Goal: Task Accomplishment & Management: Manage account settings

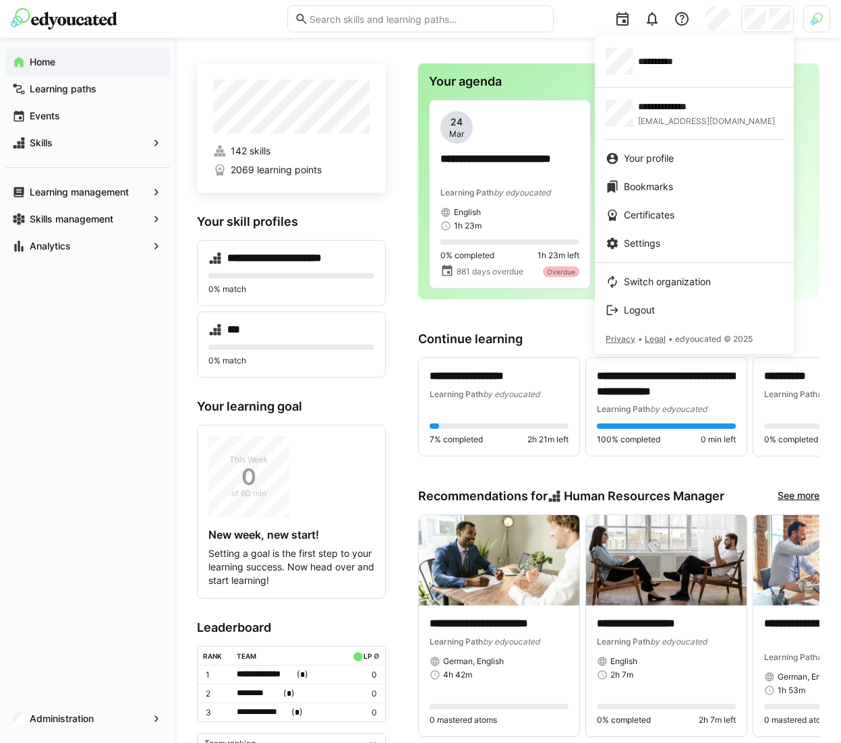
click at [74, 719] on div at bounding box center [420, 371] width 841 height 743
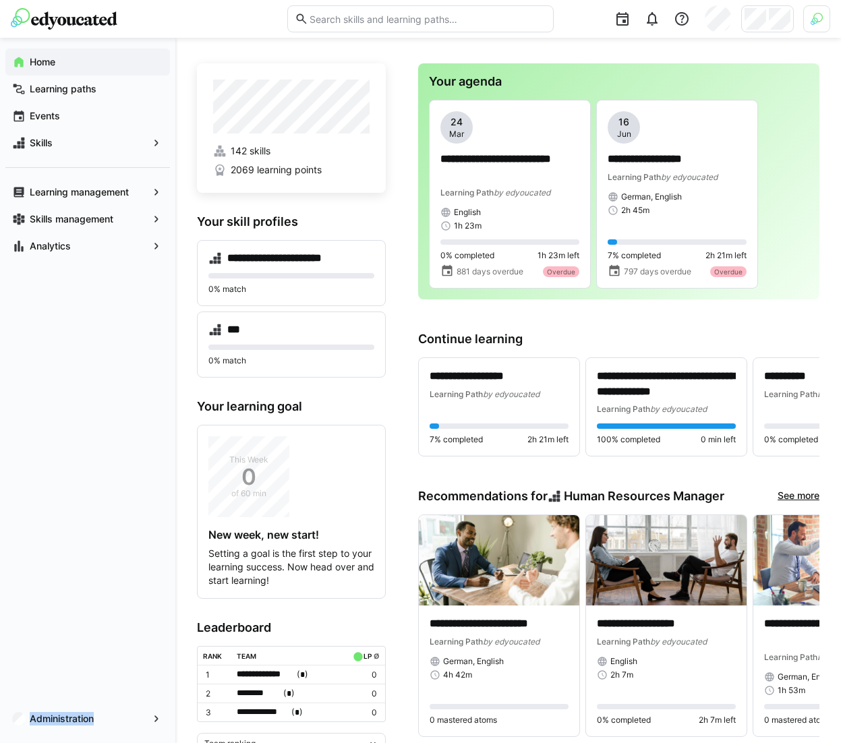
click at [0, 0] on app-navigation-label "Administration" at bounding box center [0, 0] width 0 height 0
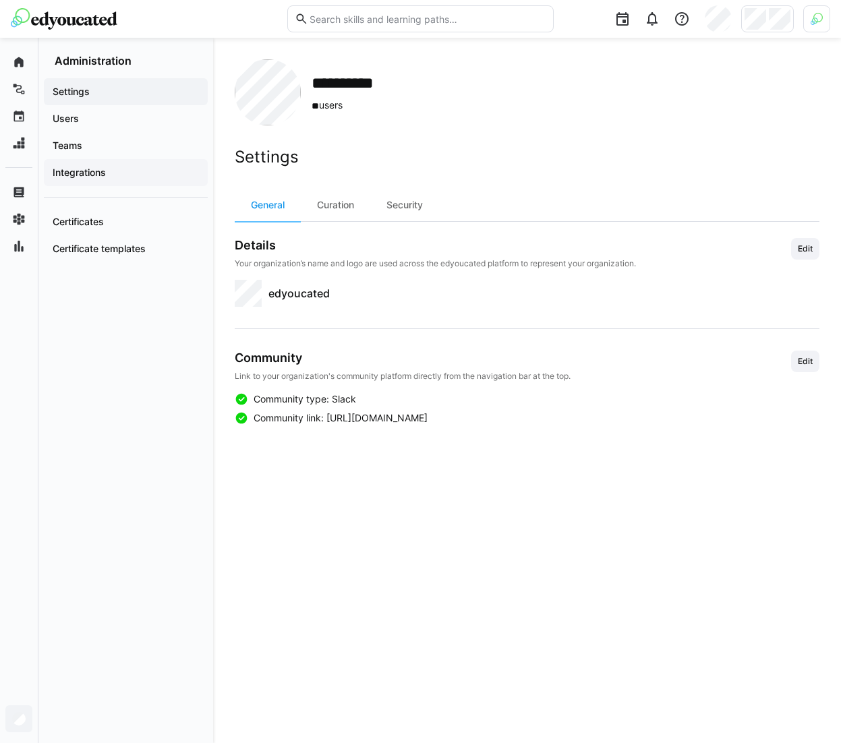
click at [113, 173] on span "Integrations" at bounding box center [126, 172] width 150 height 13
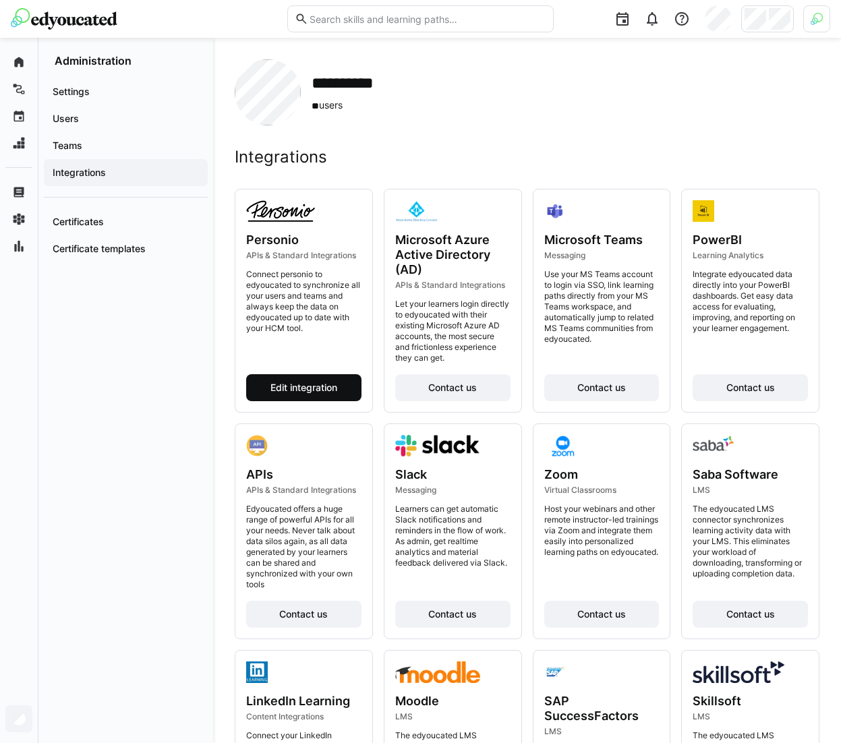
click at [286, 392] on span "Edit integration" at bounding box center [303, 387] width 71 height 13
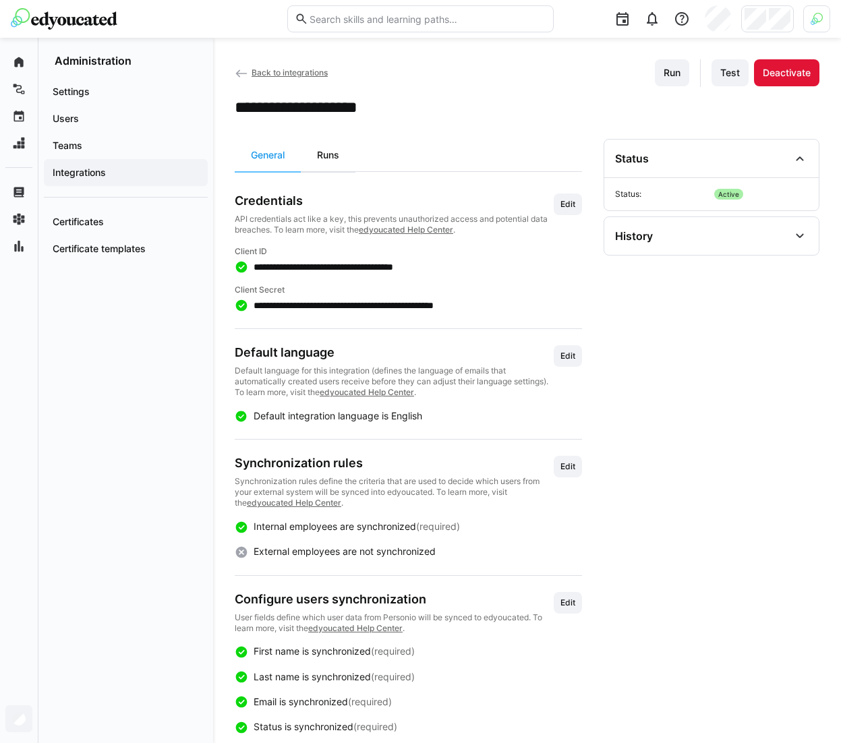
click at [333, 150] on div "Runs" at bounding box center [328, 155] width 55 height 32
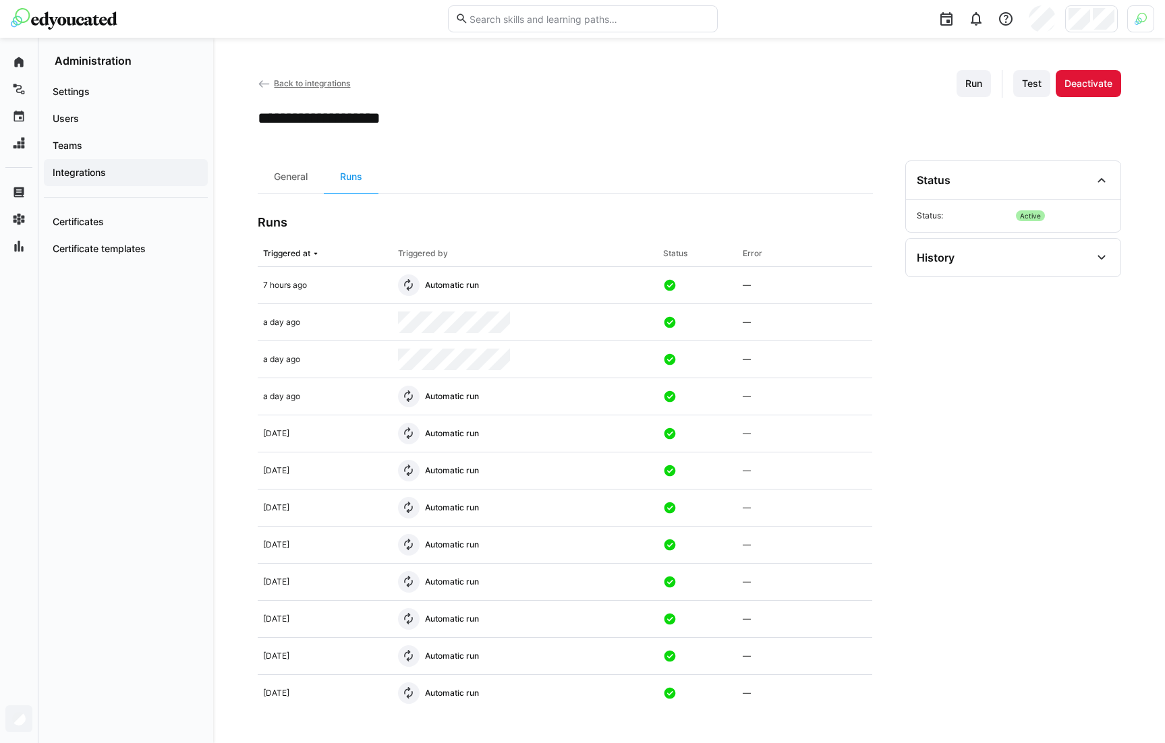
click at [840, 25] on div at bounding box center [1140, 18] width 27 height 27
click at [840, 160] on span "Activate" at bounding box center [988, 158] width 34 height 11
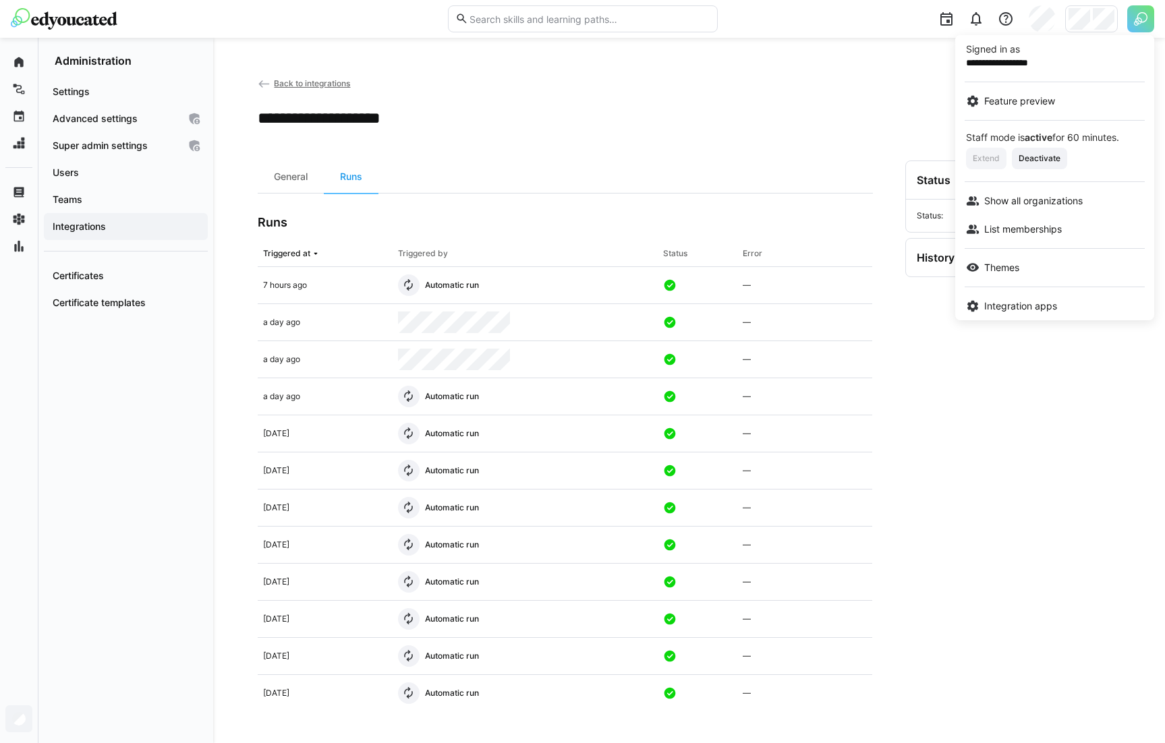
click at [840, 15] on div at bounding box center [582, 371] width 1165 height 743
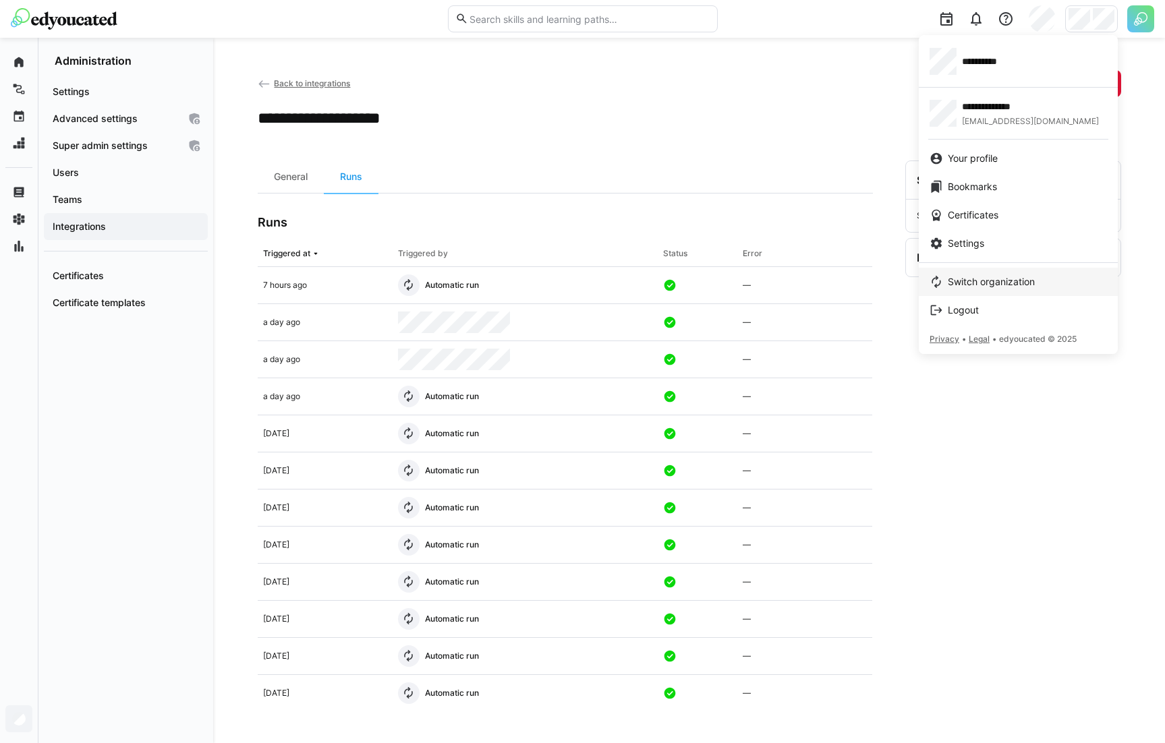
click at [840, 276] on span "Switch organization" at bounding box center [991, 281] width 87 height 13
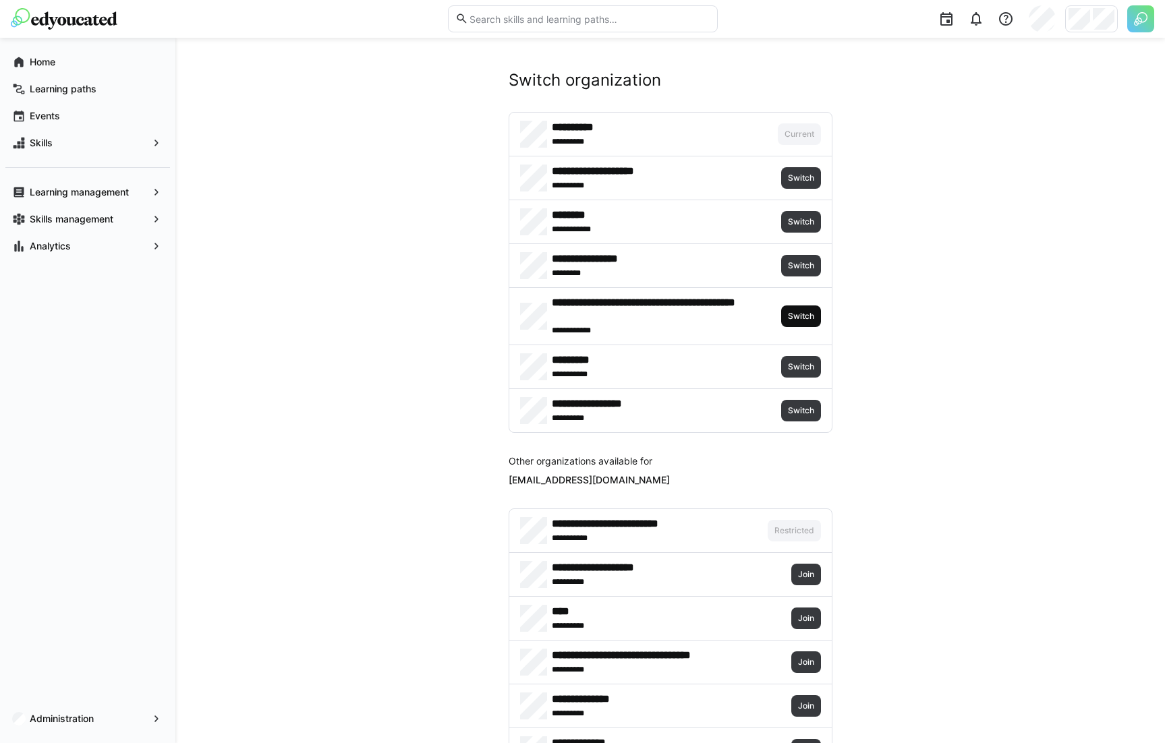
click at [805, 316] on span "Switch" at bounding box center [800, 316] width 29 height 11
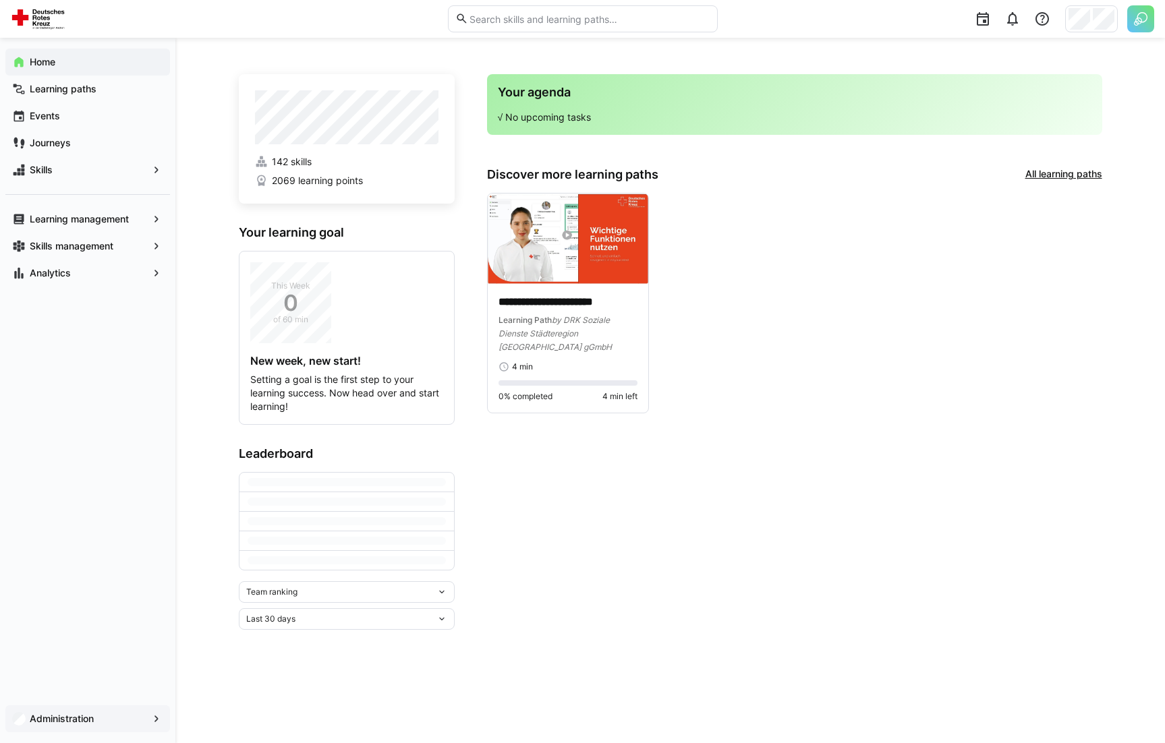
click at [116, 725] on span "Administration" at bounding box center [88, 718] width 120 height 13
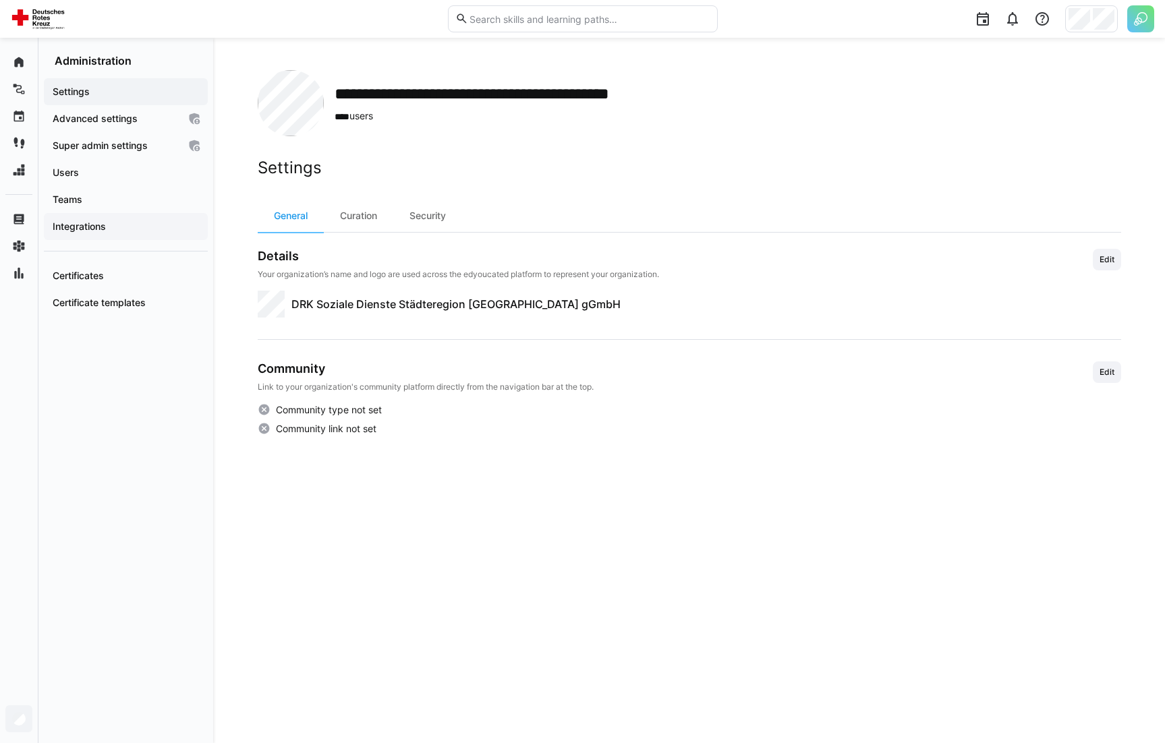
click at [113, 229] on span "Integrations" at bounding box center [126, 226] width 150 height 13
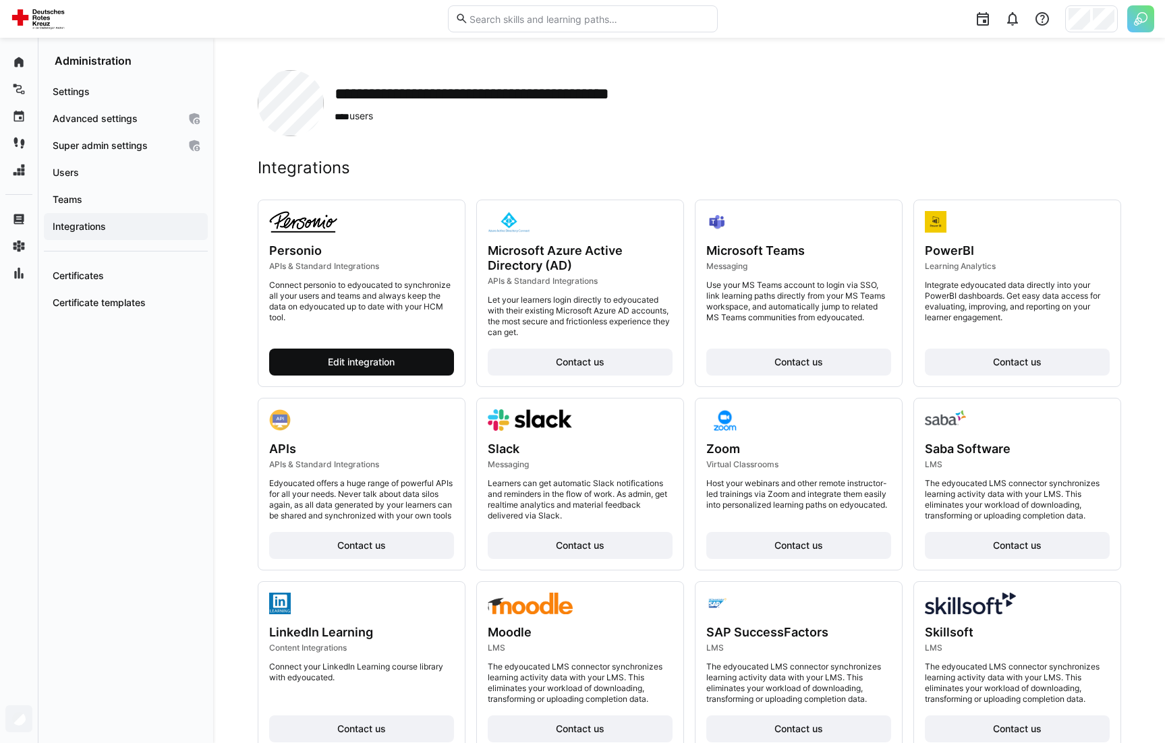
click at [322, 358] on span "Edit integration" at bounding box center [361, 362] width 185 height 27
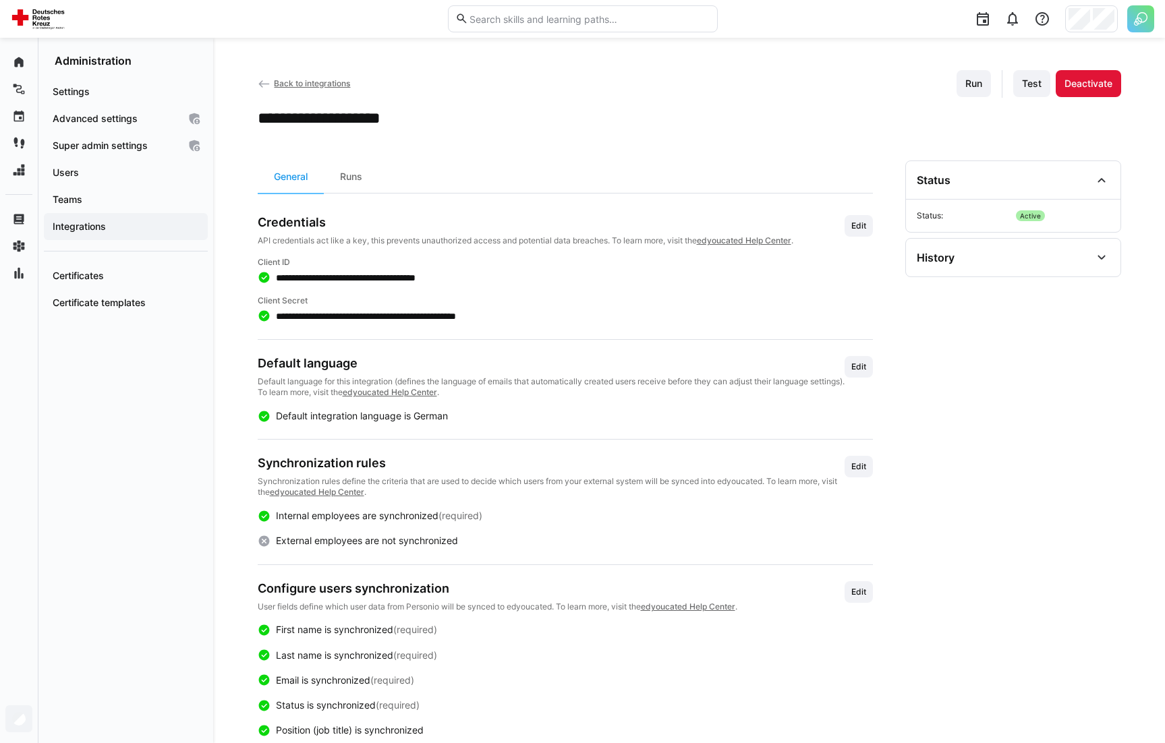
click at [382, 180] on app-curation-details-toolbar "General Runs" at bounding box center [565, 177] width 615 height 33
click at [352, 184] on div "Runs" at bounding box center [351, 177] width 55 height 32
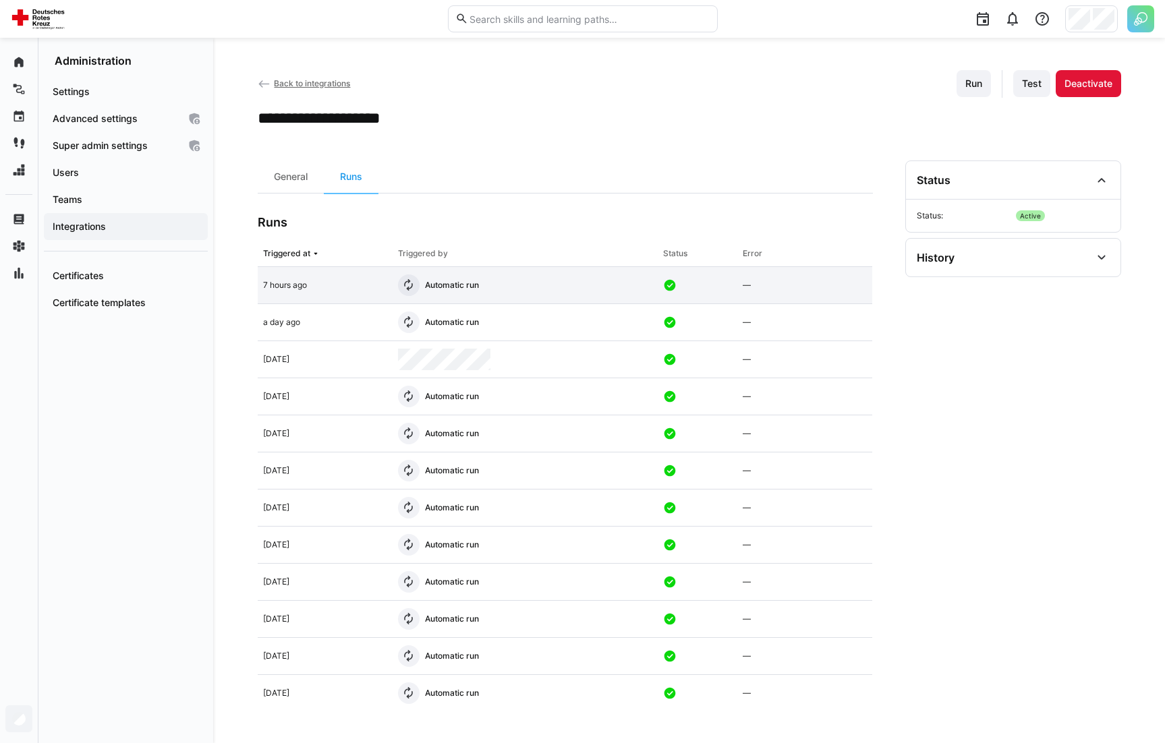
click at [568, 291] on div "Automatic run" at bounding box center [525, 285] width 266 height 37
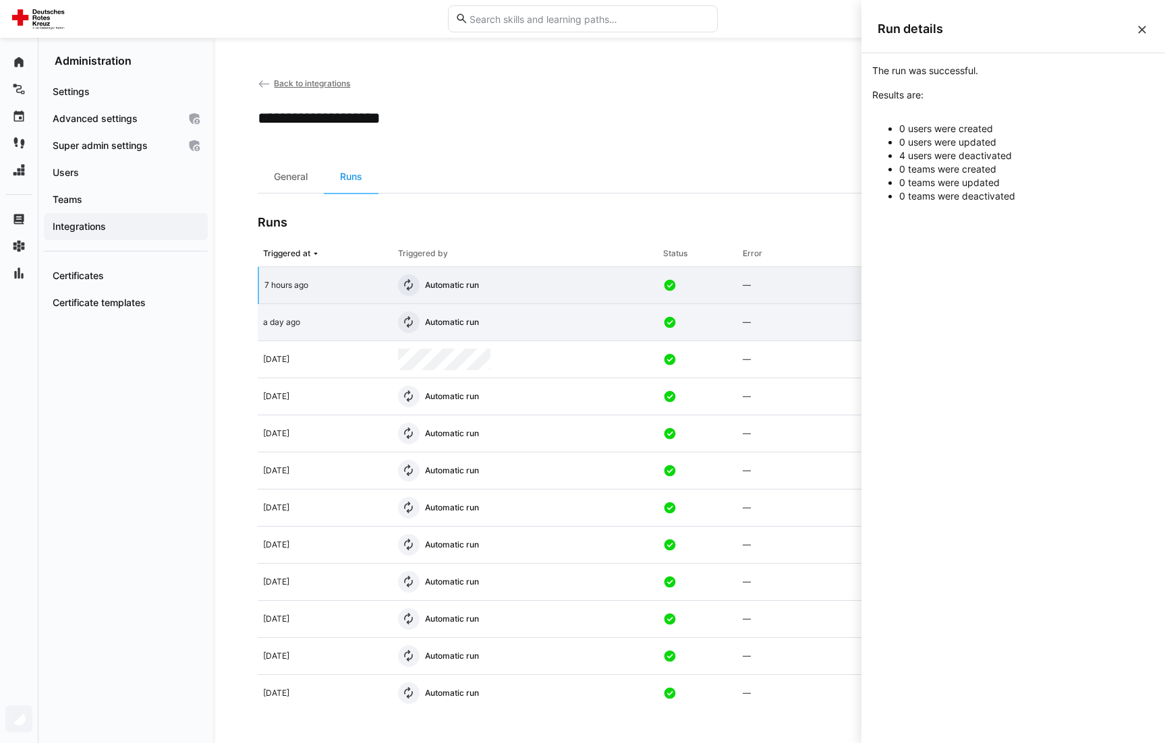
click at [556, 326] on div "Automatic run" at bounding box center [525, 322] width 266 height 37
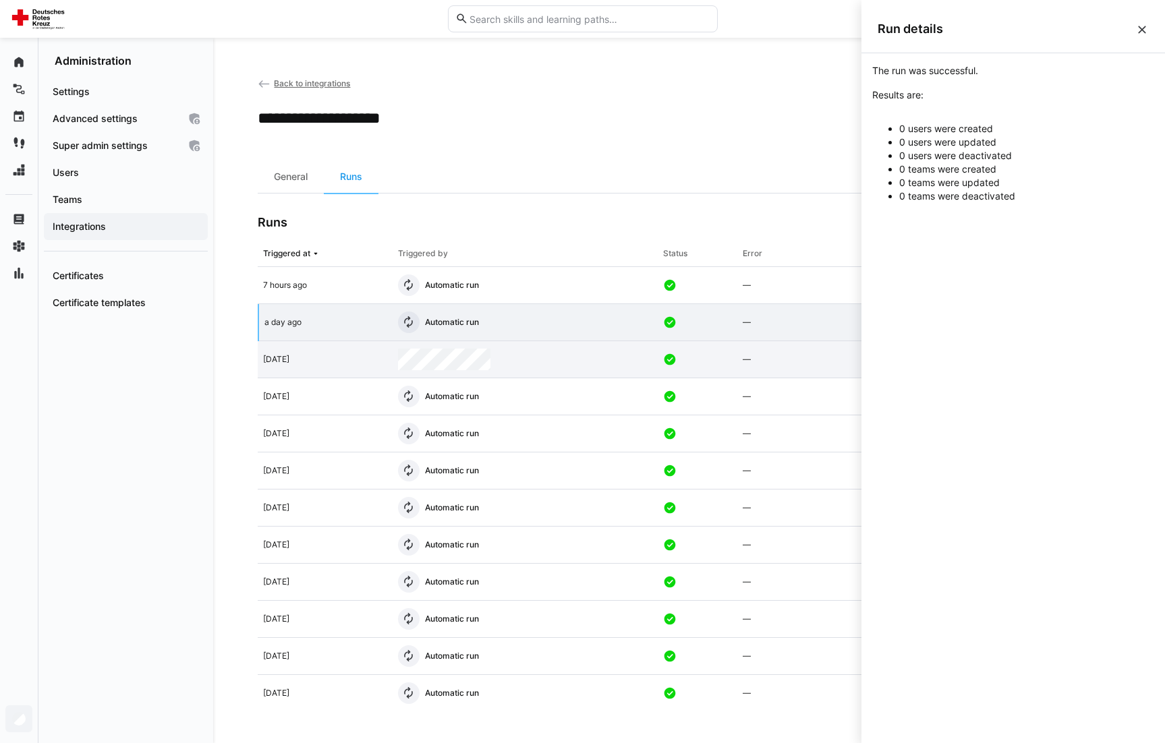
click at [543, 371] on div at bounding box center [525, 359] width 266 height 37
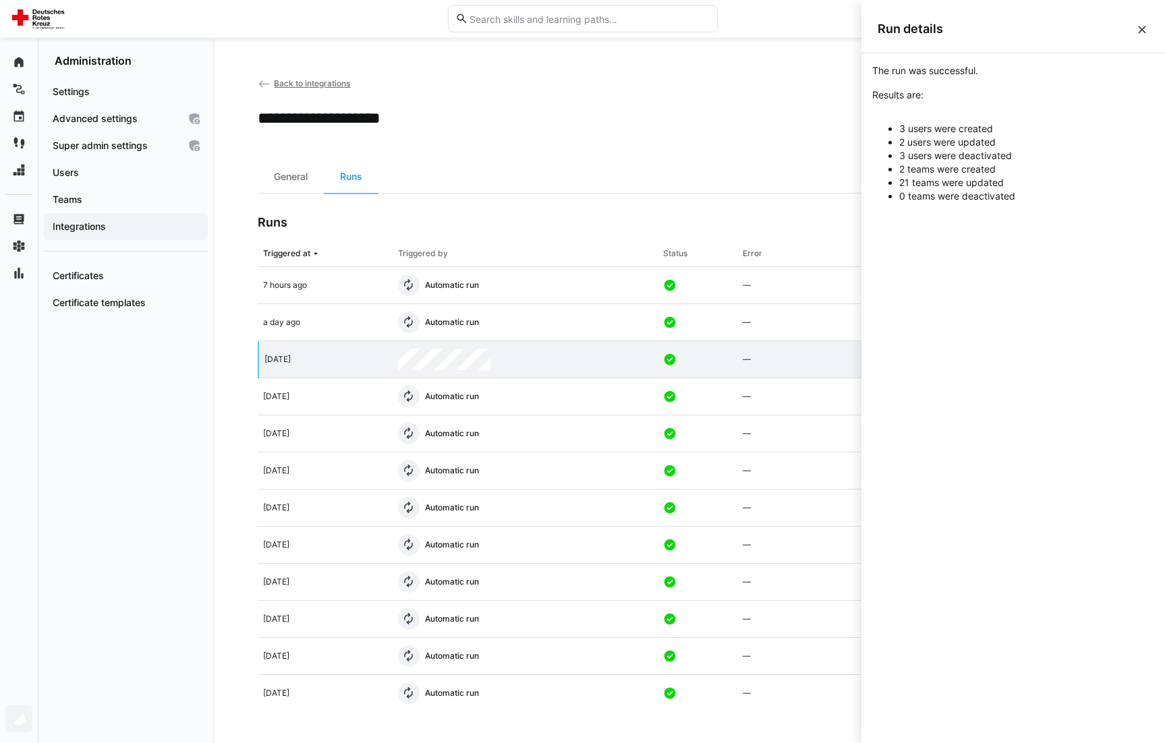
click at [521, 223] on div "Runs" at bounding box center [565, 222] width 615 height 15
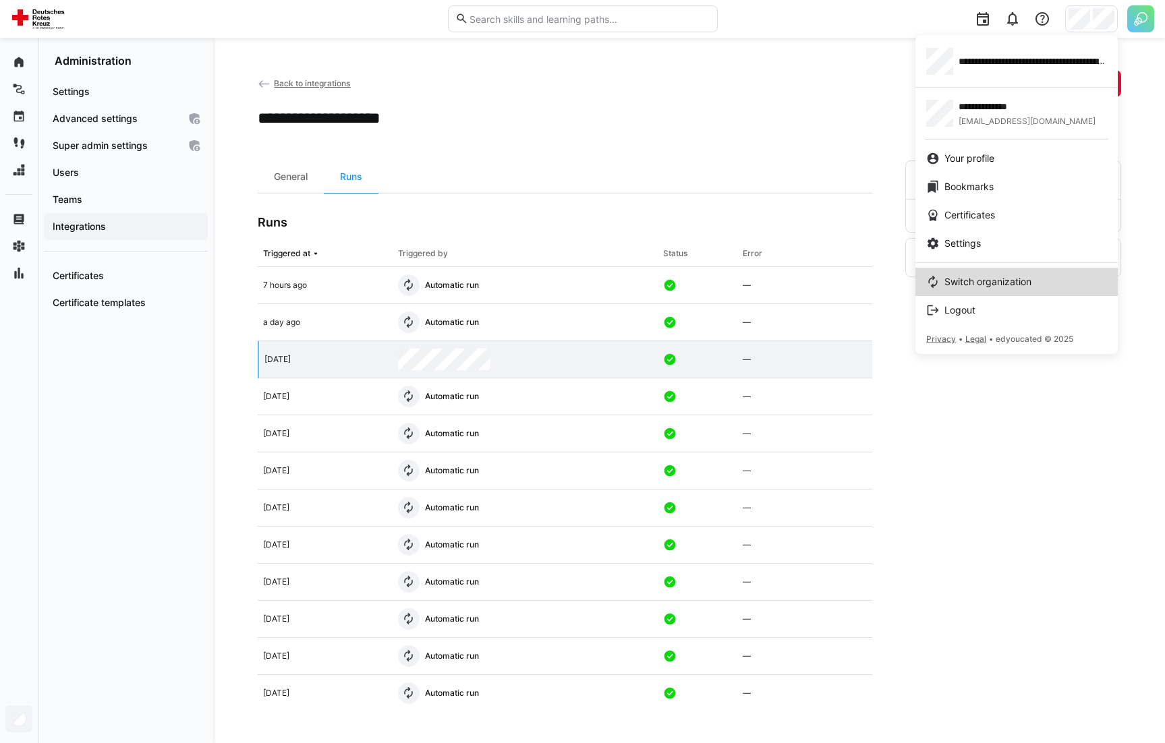
click at [960, 281] on span "Switch organization" at bounding box center [987, 281] width 87 height 13
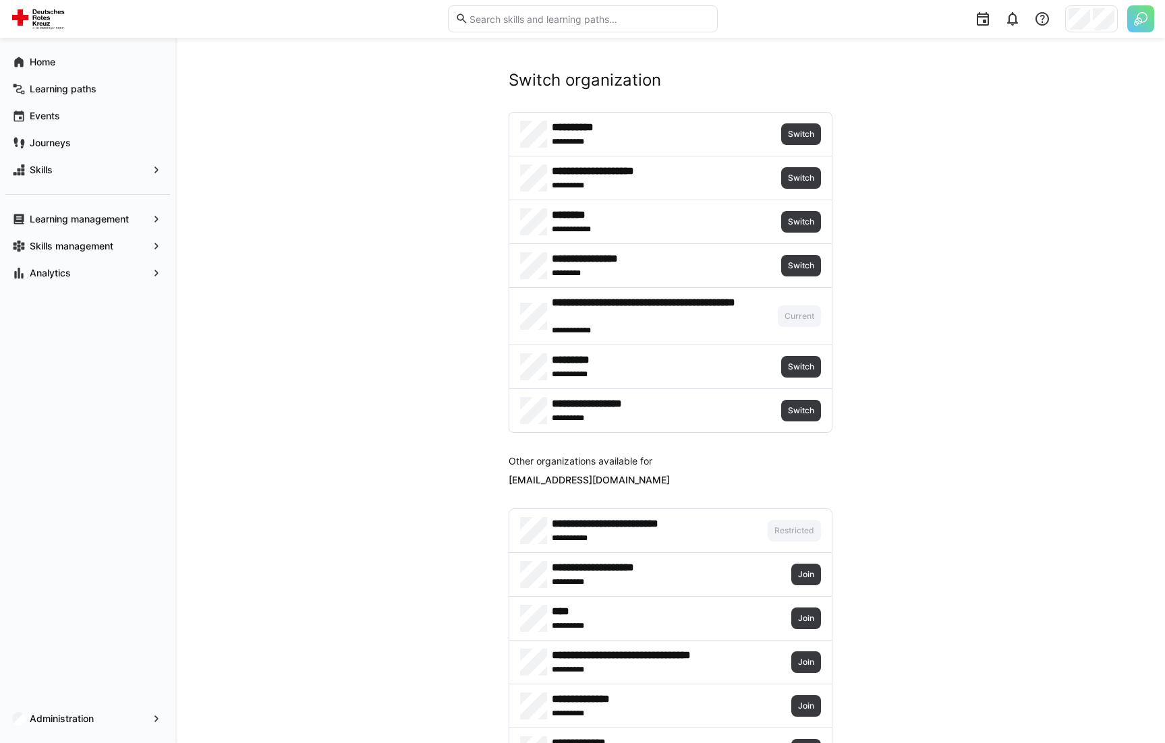
click at [809, 210] on div "******** **** ******* Switch" at bounding box center [670, 221] width 322 height 43
click at [807, 221] on span "Switch" at bounding box center [800, 221] width 29 height 11
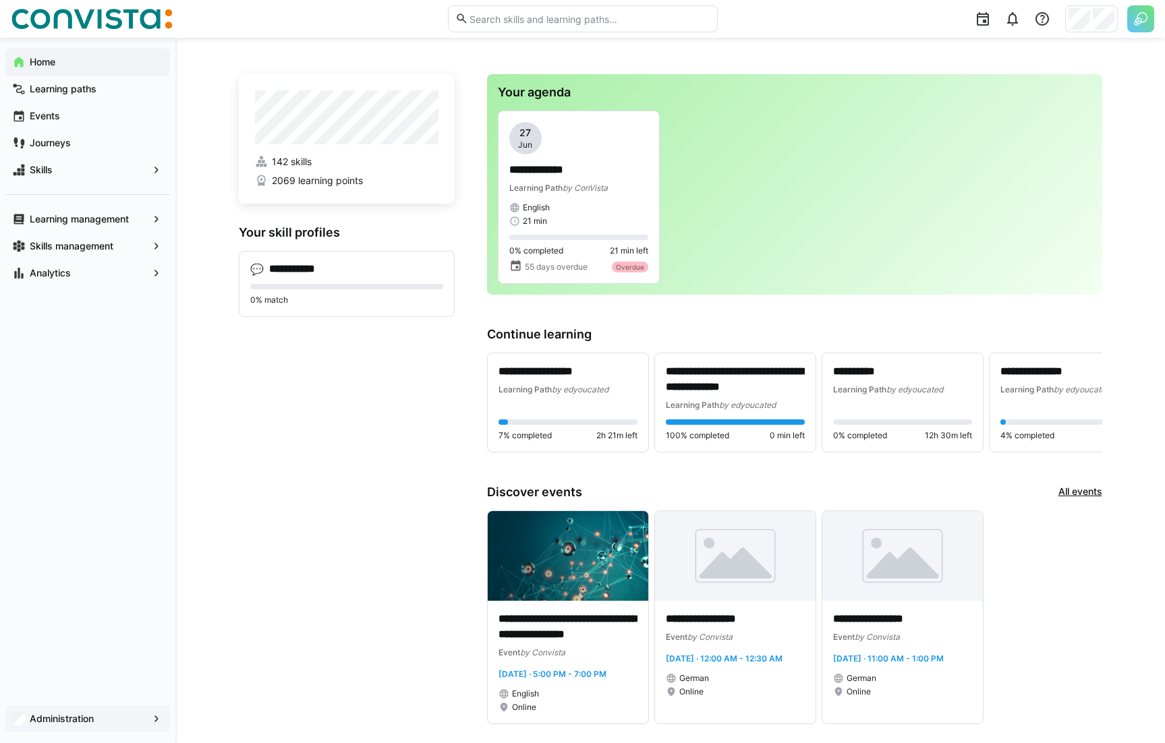
click at [75, 727] on div "Administration" at bounding box center [87, 718] width 165 height 27
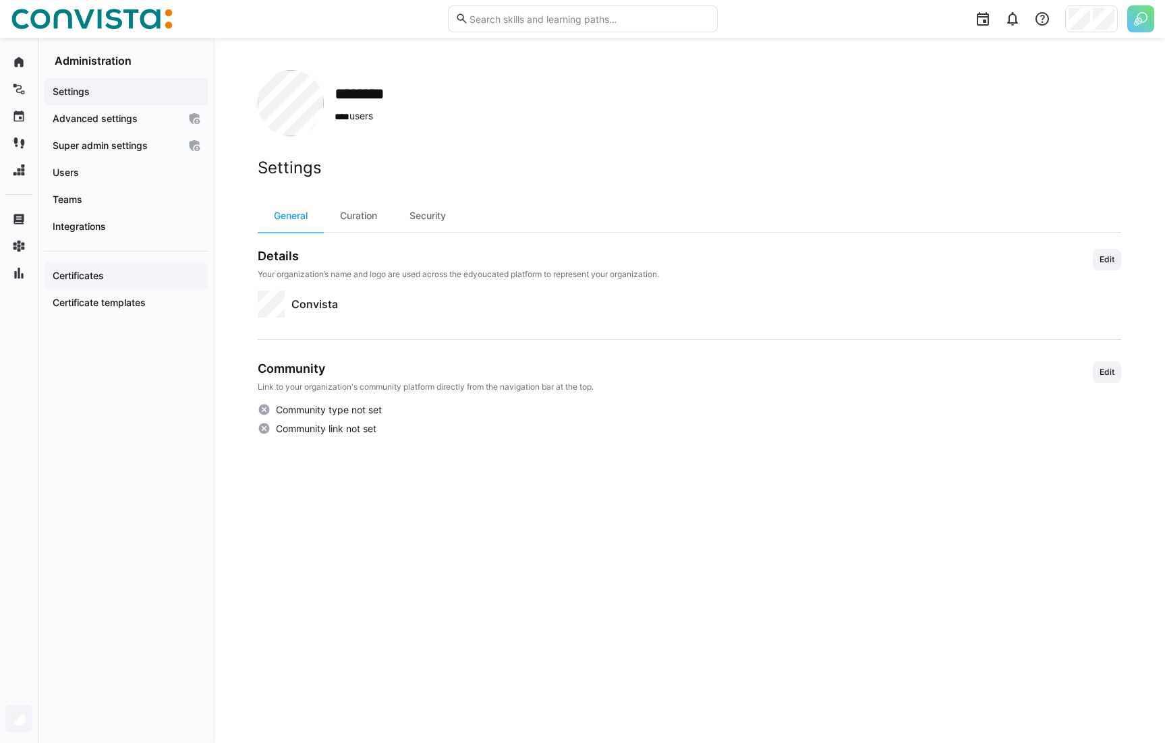
click at [175, 274] on span "Certificates" at bounding box center [126, 275] width 150 height 13
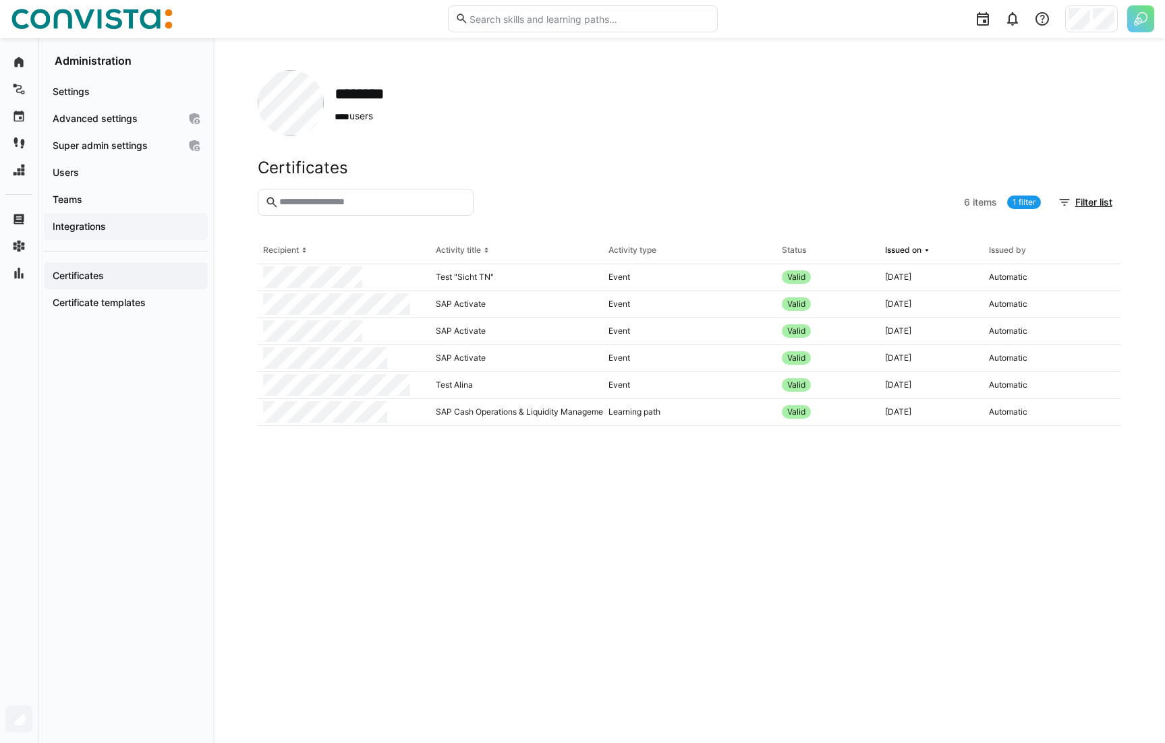
click at [115, 224] on span "Integrations" at bounding box center [126, 226] width 150 height 13
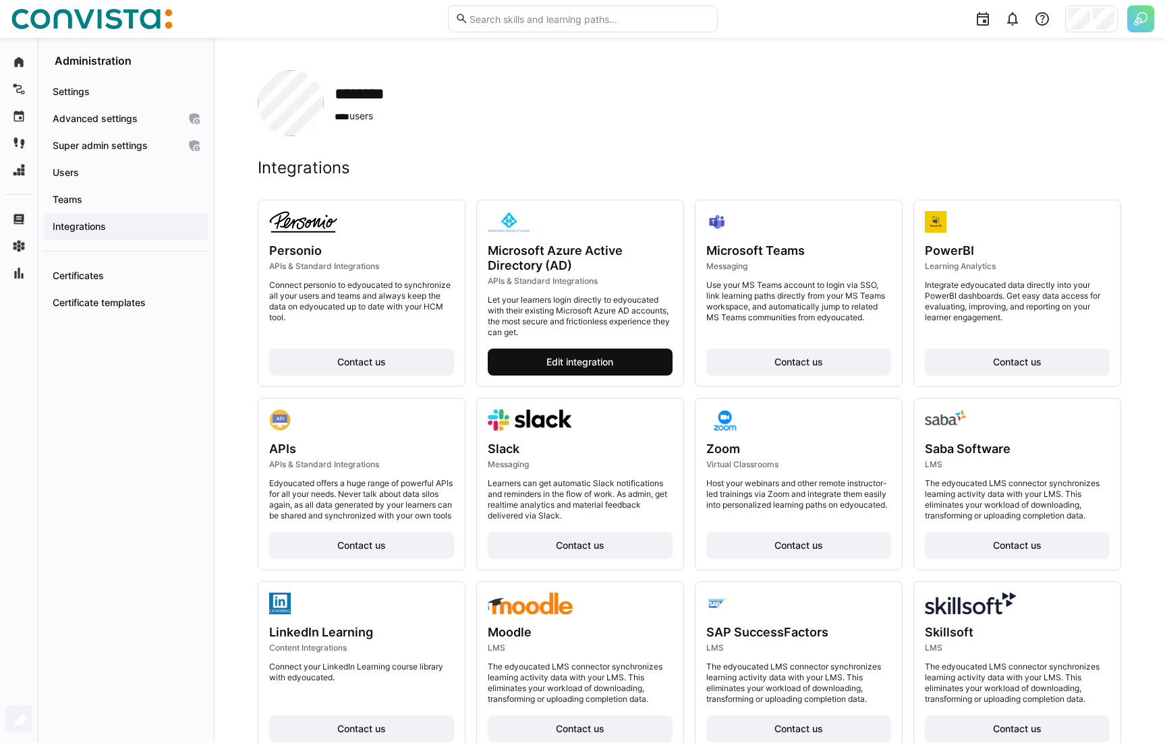
click at [516, 357] on span "Edit integration" at bounding box center [580, 362] width 185 height 27
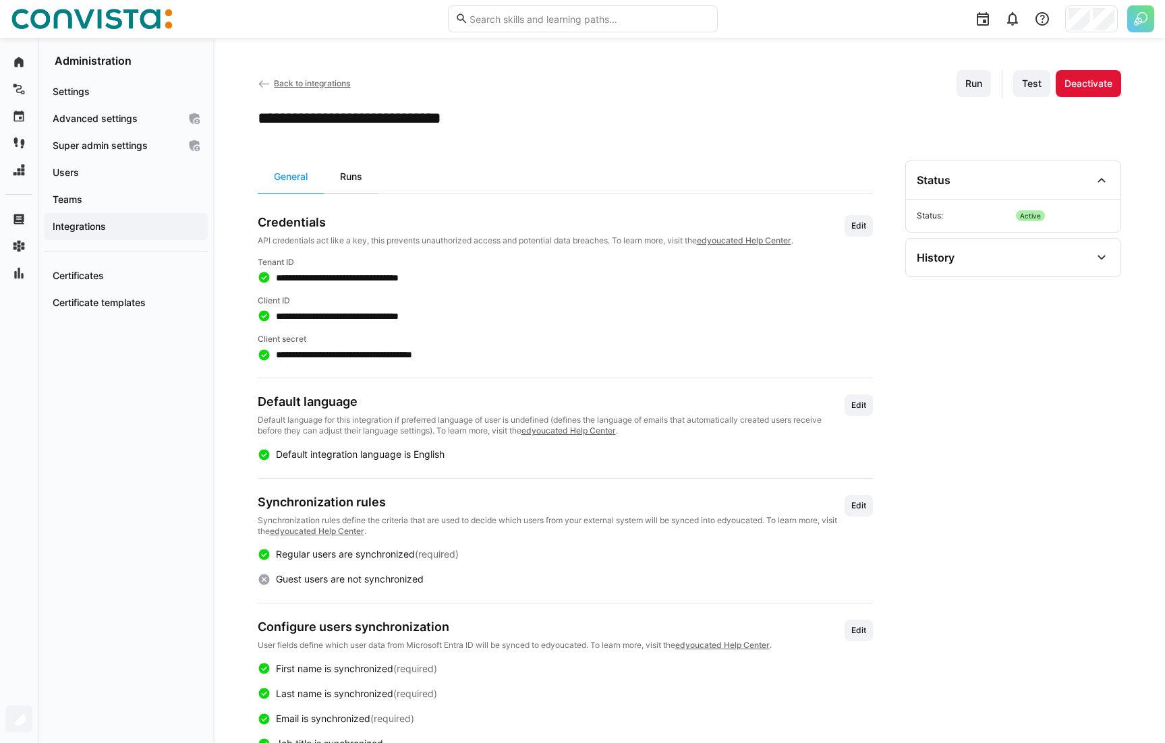
click at [353, 183] on div "Runs" at bounding box center [351, 177] width 55 height 32
